Goal: Transaction & Acquisition: Purchase product/service

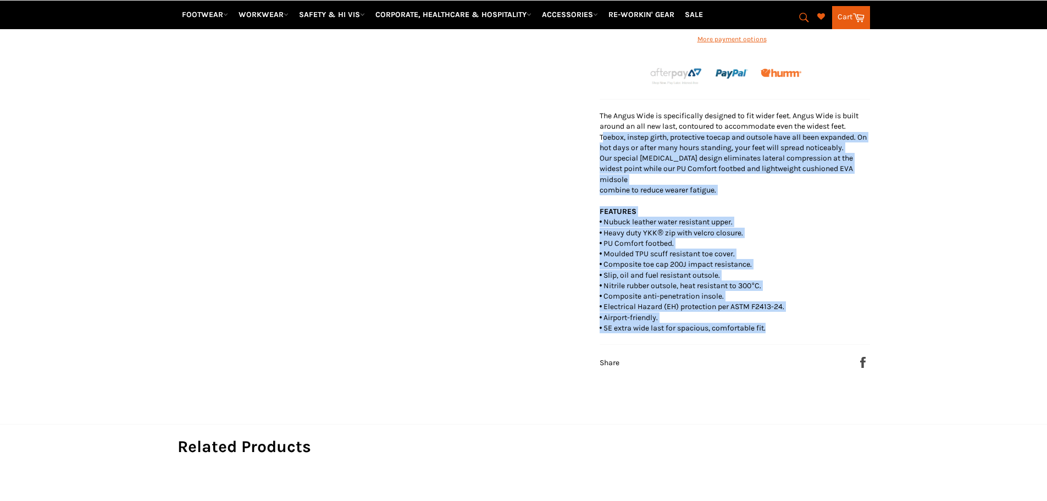
scroll to position [412, 0]
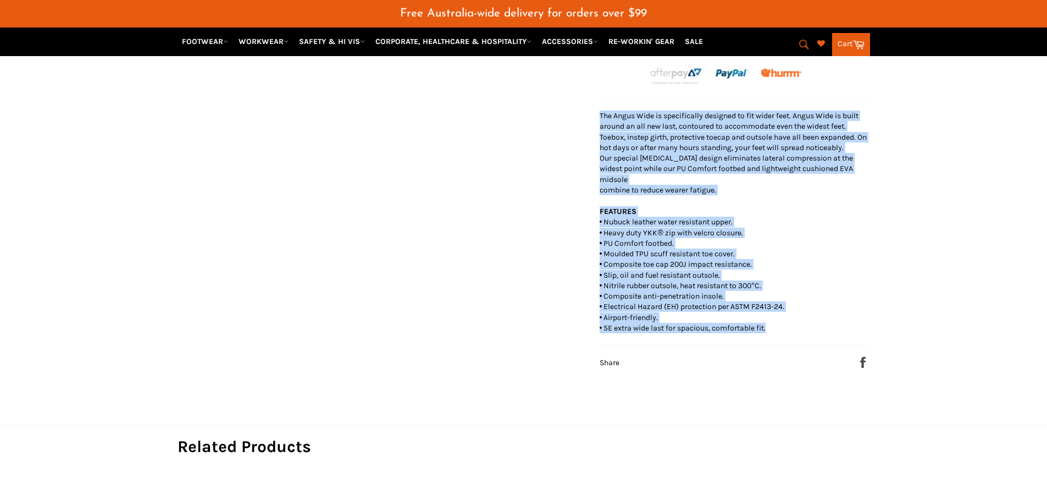
drag, startPoint x: 762, startPoint y: 331, endPoint x: 598, endPoint y: 128, distance: 261.4
click at [598, 128] on div "MUNKA Angus Wide Fit Composite Toe Boot (MFM25100) Sale Regular price $175.00 C…" at bounding box center [729, 72] width 281 height 593
copy div "The Angus Wide is specifically designed to fit wider feet. Angus Wide is built …"
click at [705, 189] on p "The Angus Wide is specifically designed to fit wider feet. Angus Wide is built …" at bounding box center [735, 152] width 270 height 85
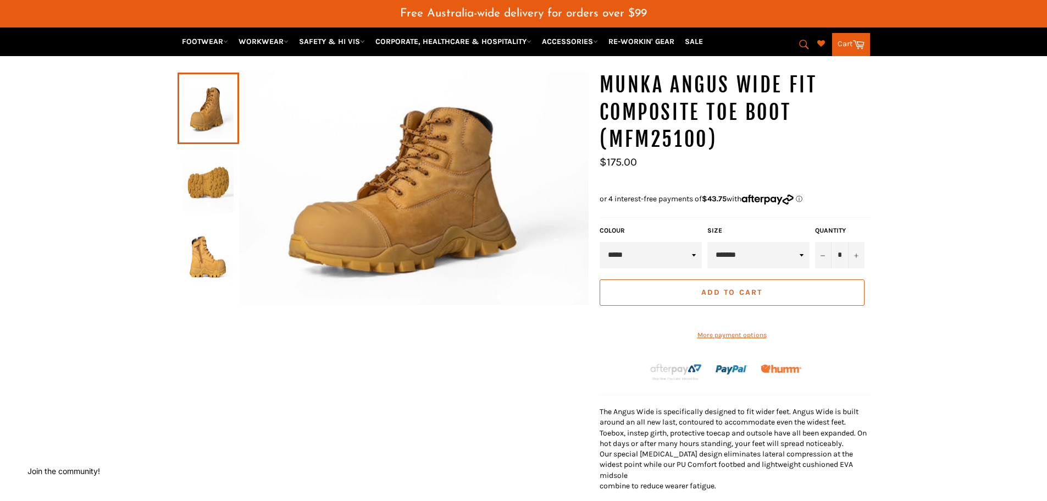
scroll to position [0, 0]
